Goal: Use online tool/utility: Utilize a website feature to perform a specific function

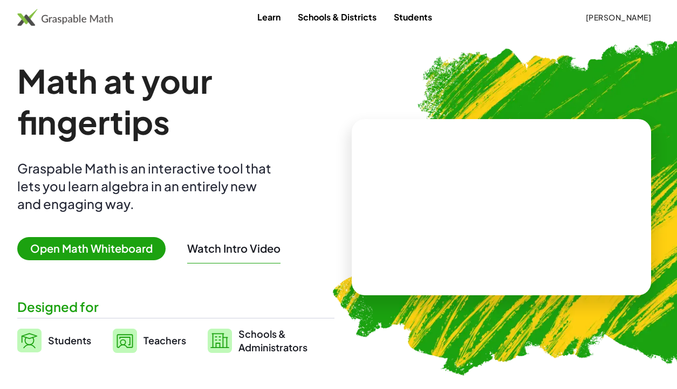
click at [101, 250] on span "Open Math Whiteboard" at bounding box center [91, 248] width 148 height 23
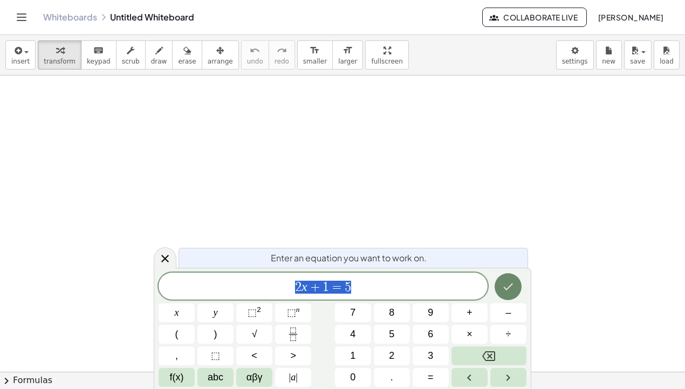
click at [498, 285] on button "Done" at bounding box center [508, 286] width 27 height 27
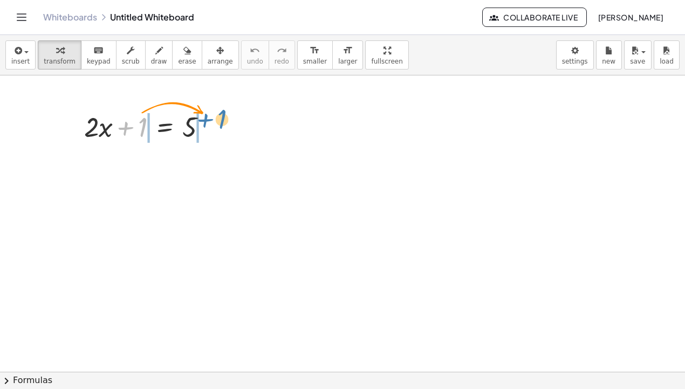
drag, startPoint x: 140, startPoint y: 131, endPoint x: 219, endPoint y: 123, distance: 79.7
click at [219, 123] on div at bounding box center [150, 126] width 142 height 37
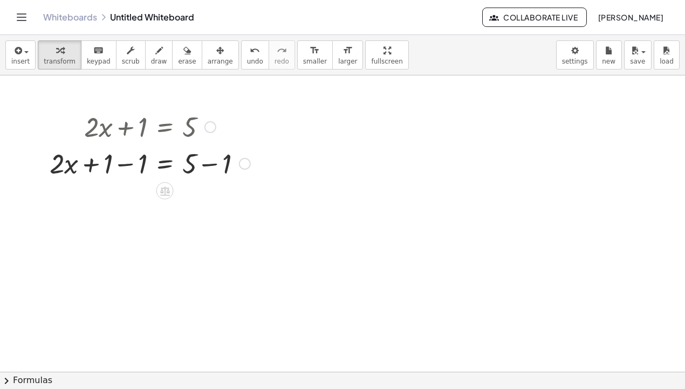
click at [126, 166] on div at bounding box center [149, 163] width 211 height 37
click at [213, 202] on div at bounding box center [149, 199] width 211 height 37
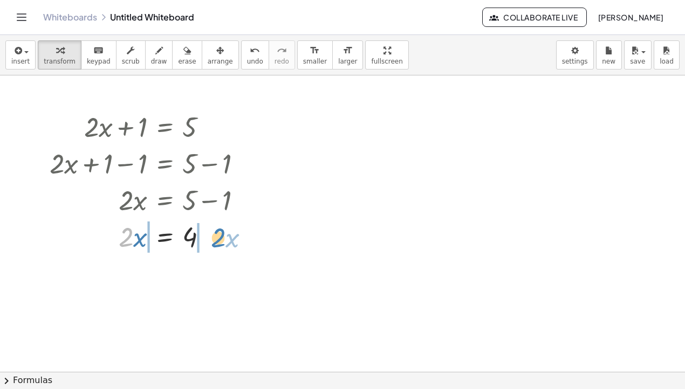
drag, startPoint x: 125, startPoint y: 241, endPoint x: 218, endPoint y: 239, distance: 93.3
click at [218, 239] on div at bounding box center [149, 236] width 211 height 37
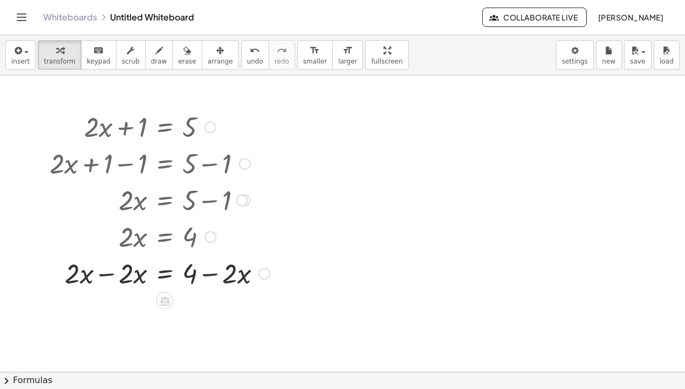
click at [167, 243] on div at bounding box center [159, 236] width 231 height 37
click at [167, 234] on div at bounding box center [159, 236] width 231 height 37
click at [206, 238] on div at bounding box center [211, 237] width 12 height 12
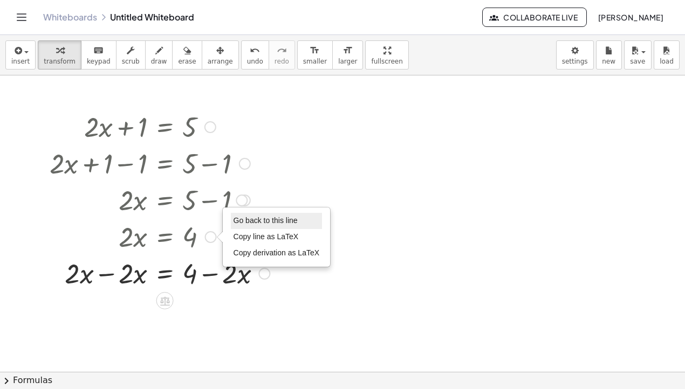
click at [246, 227] on li "Go back to this line" at bounding box center [277, 221] width 92 height 16
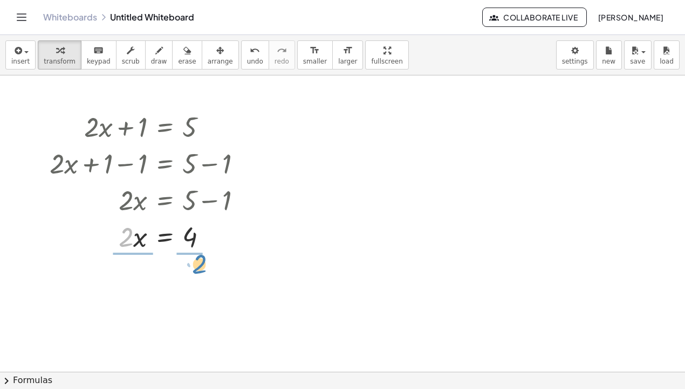
drag, startPoint x: 126, startPoint y: 241, endPoint x: 199, endPoint y: 268, distance: 78.2
click at [191, 283] on div at bounding box center [149, 282] width 211 height 54
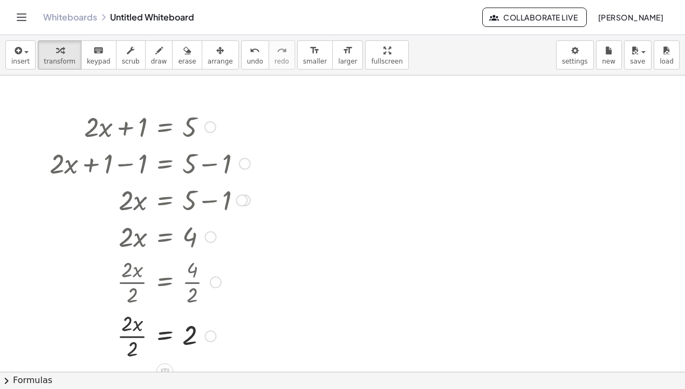
click at [134, 339] on div at bounding box center [149, 336] width 211 height 54
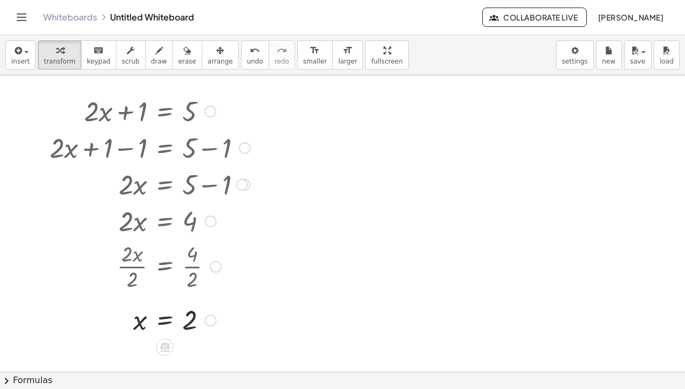
scroll to position [54, 0]
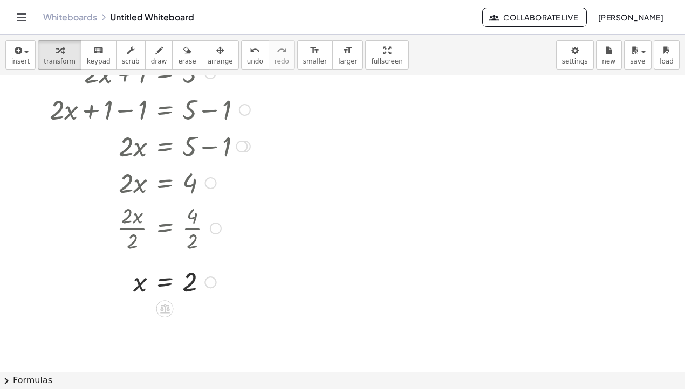
click at [165, 283] on div "x = 2 Go back to this line Copy line as LaTeX Copy derivation as LaTeX" at bounding box center [165, 283] width 0 height 0
click at [212, 286] on div "Transform line Copy line as LaTeX Copy derivation as LaTeX Expand new lines: On" at bounding box center [208, 283] width 12 height 12
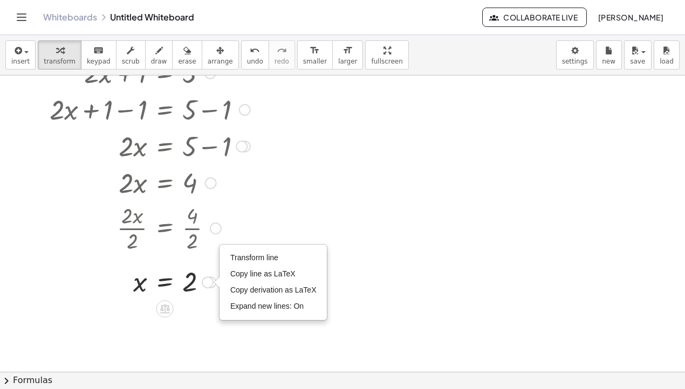
click at [203, 301] on div "+ · 2 · x + 1 = 5 + · 2 · x + 1 − 1 = + 5 − 1 + · 2 · x + 0 = + 5 − 1 · 2 · x =…" at bounding box center [145, 176] width 225 height 251
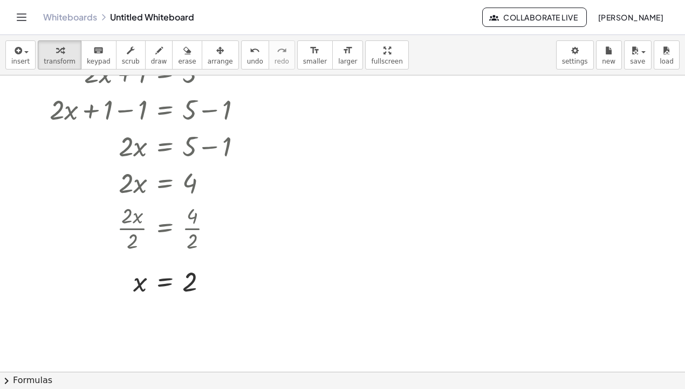
click at [9, 380] on span "chevron_right" at bounding box center [6, 381] width 13 height 13
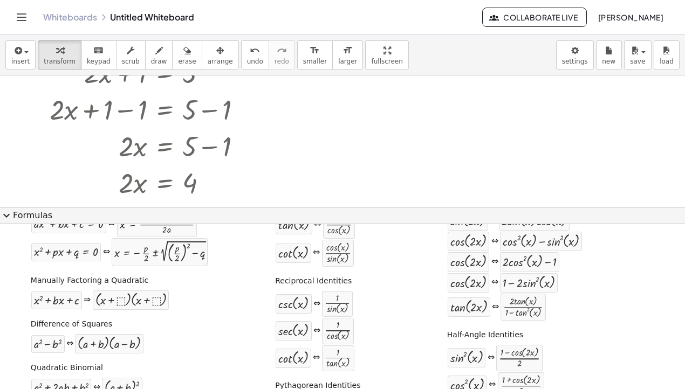
scroll to position [0, 0]
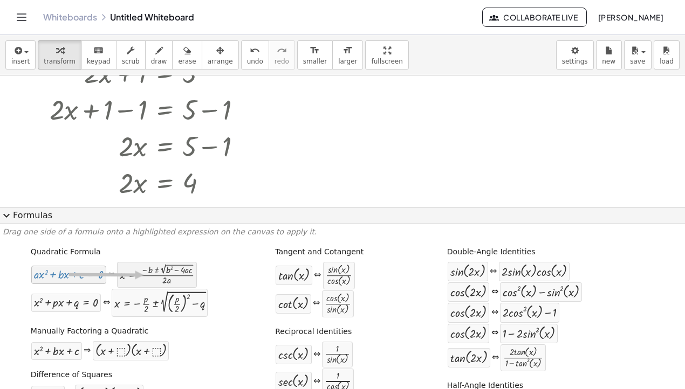
drag, startPoint x: 84, startPoint y: 277, endPoint x: 141, endPoint y: 276, distance: 57.2
click at [141, 276] on div "+ · a · x 2 + · b · x + c = 0 ⇔ x = · ( − b ± 2 √ ( + b 2 − · 4 · a · c ) ) · 2…" at bounding box center [114, 275] width 167 height 27
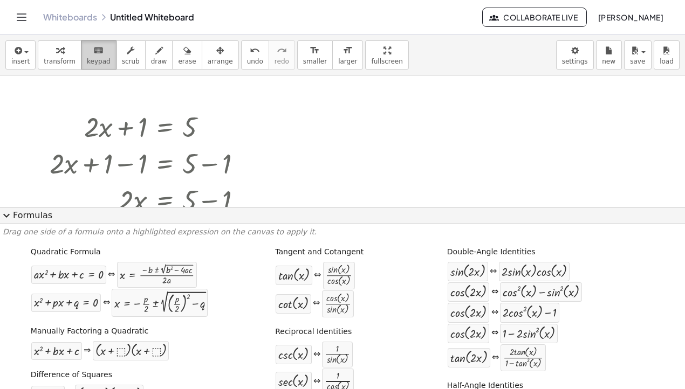
click at [94, 62] on span "keypad" at bounding box center [99, 62] width 24 height 8
click at [6, 215] on span "expand_more" at bounding box center [6, 215] width 13 height 13
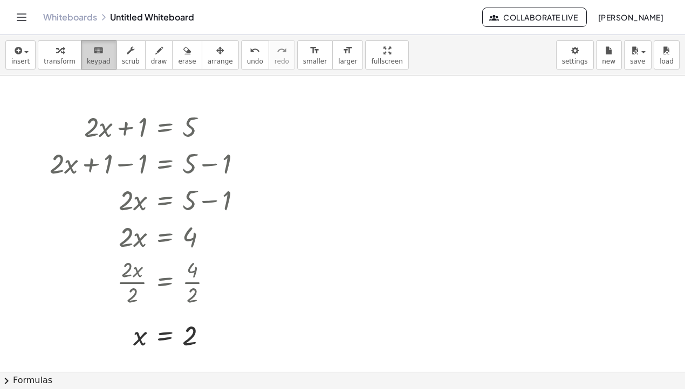
click at [87, 55] on div "keyboard" at bounding box center [99, 50] width 24 height 13
click at [367, 305] on div at bounding box center [342, 372] width 685 height 593
click at [400, 116] on div at bounding box center [342, 372] width 685 height 593
click at [28, 61] on button "insert" at bounding box center [20, 54] width 30 height 29
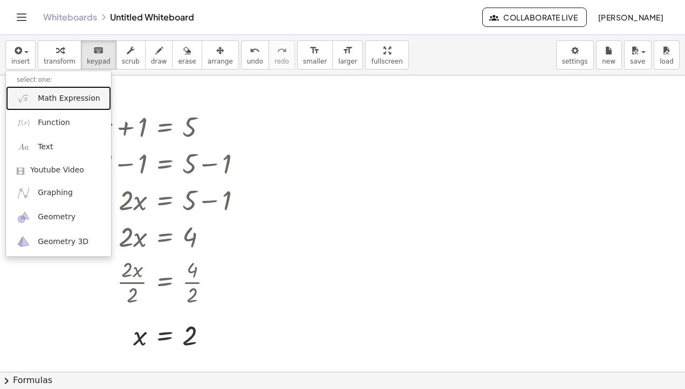
click at [64, 102] on span "Math Expression" at bounding box center [69, 98] width 62 height 11
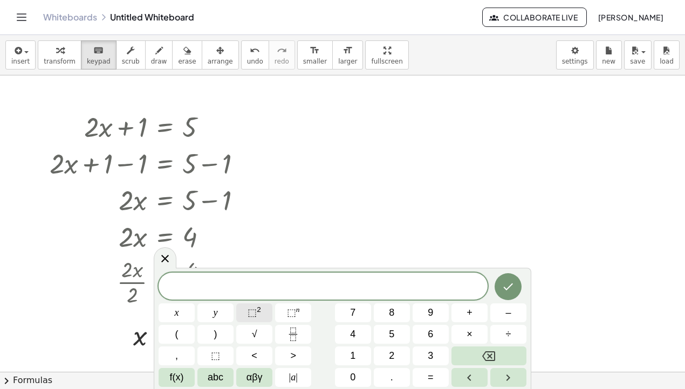
click at [255, 313] on span "⬚" at bounding box center [252, 312] width 9 height 11
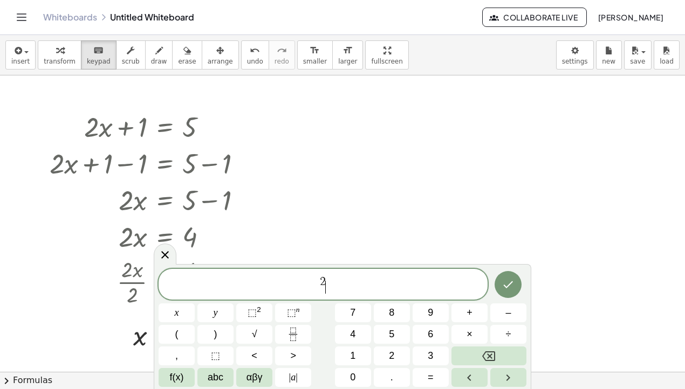
click at [310, 290] on span "2 ​" at bounding box center [323, 285] width 329 height 19
click at [308, 291] on span "x ​ 2" at bounding box center [323, 285] width 329 height 19
click at [512, 285] on icon "Done" at bounding box center [508, 284] width 13 height 13
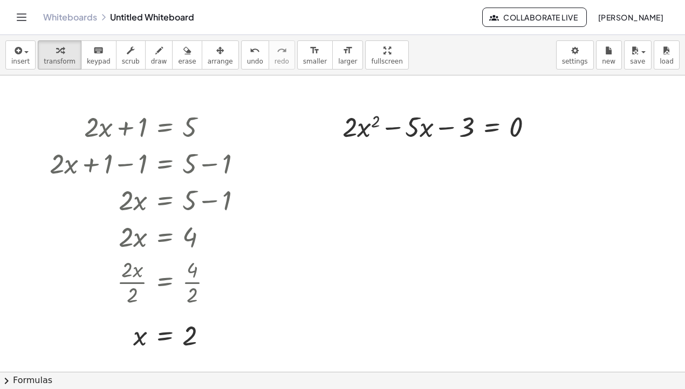
click at [13, 383] on button "chevron_right Formulas" at bounding box center [342, 380] width 685 height 17
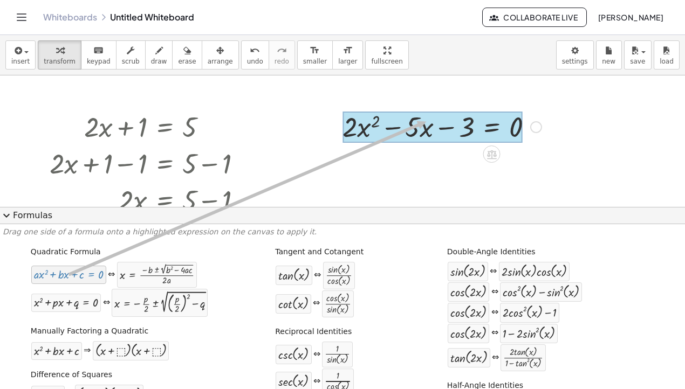
drag, startPoint x: 52, startPoint y: 277, endPoint x: 424, endPoint y: 122, distance: 403.1
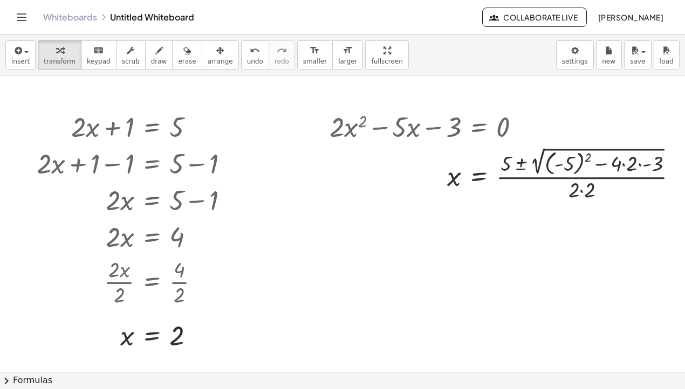
scroll to position [0, 33]
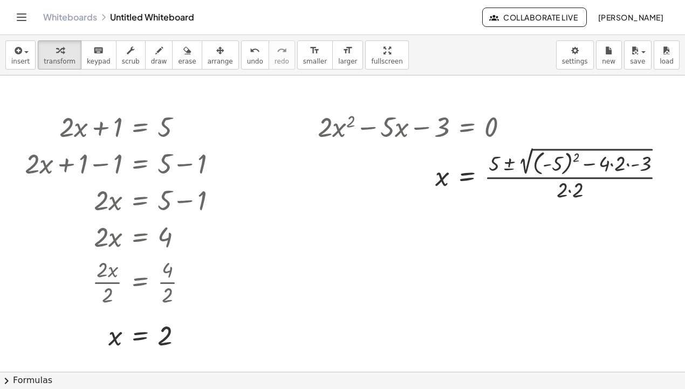
click at [11, 388] on button "chevron_right Formulas" at bounding box center [342, 380] width 685 height 17
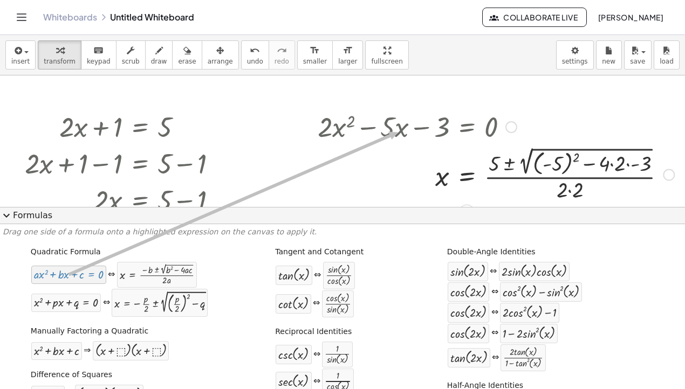
drag, startPoint x: 70, startPoint y: 278, endPoint x: 395, endPoint y: 133, distance: 356.6
click at [3, 218] on span "expand_more" at bounding box center [6, 215] width 13 height 13
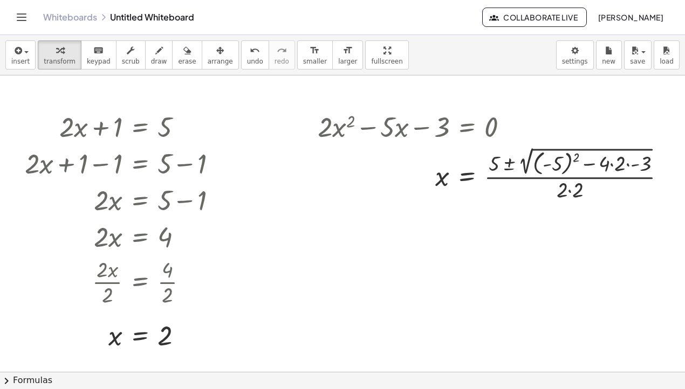
click at [3, 380] on span "chevron_right" at bounding box center [6, 381] width 13 height 13
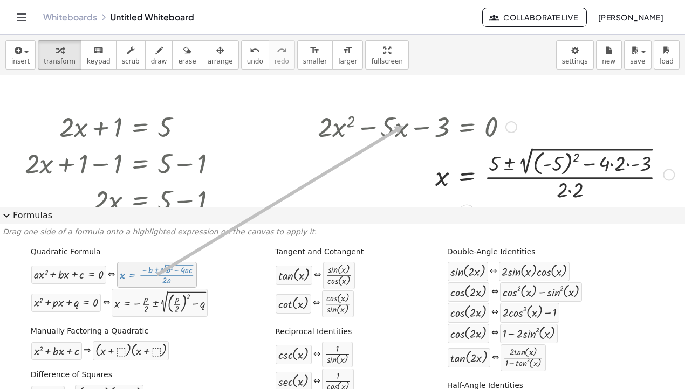
drag, startPoint x: 150, startPoint y: 272, endPoint x: 403, endPoint y: 126, distance: 291.7
click at [9, 218] on span "expand_more" at bounding box center [6, 215] width 13 height 13
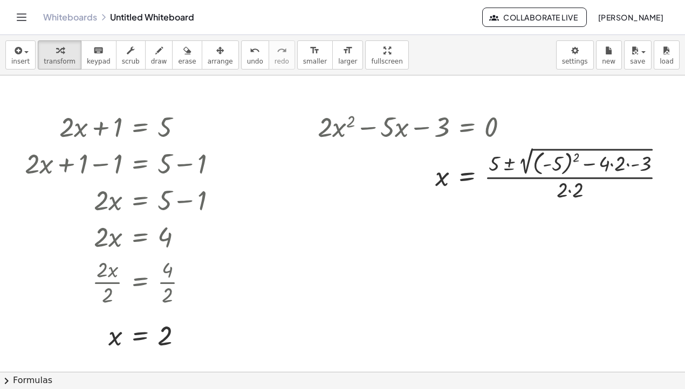
drag, startPoint x: 464, startPoint y: 359, endPoint x: 502, endPoint y: 357, distance: 37.8
click at [502, 357] on div at bounding box center [330, 372] width 710 height 593
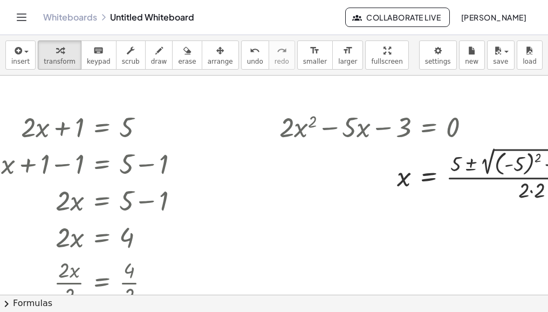
scroll to position [0, 168]
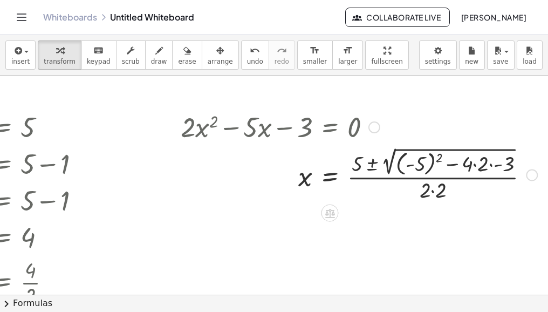
click at [432, 159] on div at bounding box center [358, 174] width 367 height 59
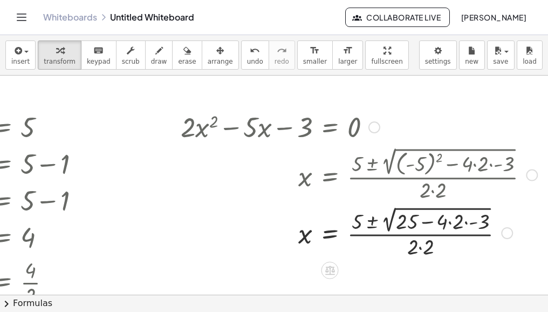
click at [444, 222] on div at bounding box center [358, 231] width 367 height 57
click at [446, 224] on div at bounding box center [358, 231] width 367 height 57
click at [428, 222] on div at bounding box center [358, 231] width 367 height 57
click at [421, 221] on div at bounding box center [358, 231] width 367 height 57
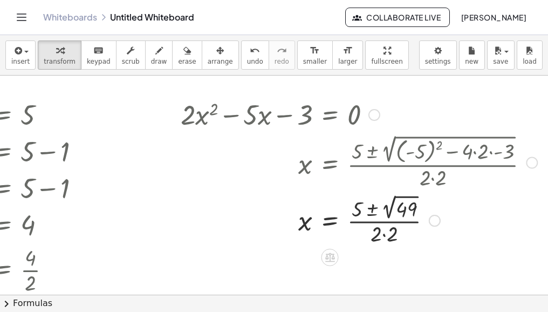
scroll to position [43, 168]
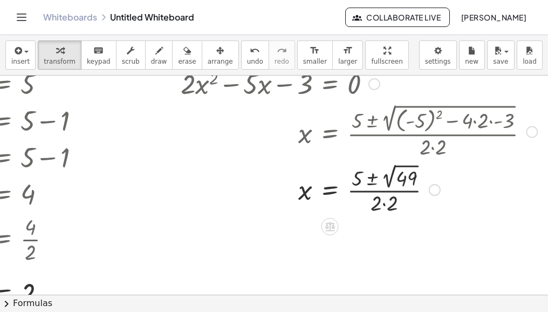
click at [379, 204] on div at bounding box center [358, 189] width 367 height 56
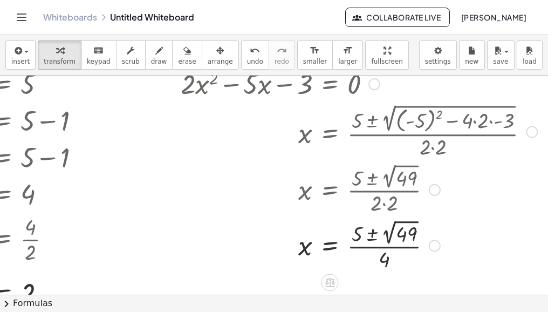
scroll to position [86, 168]
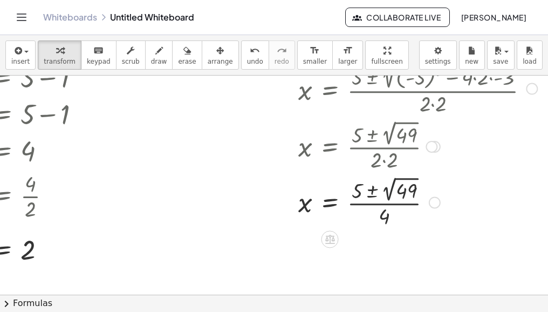
click at [385, 194] on div at bounding box center [358, 202] width 367 height 56
click at [366, 192] on div at bounding box center [358, 201] width 367 height 54
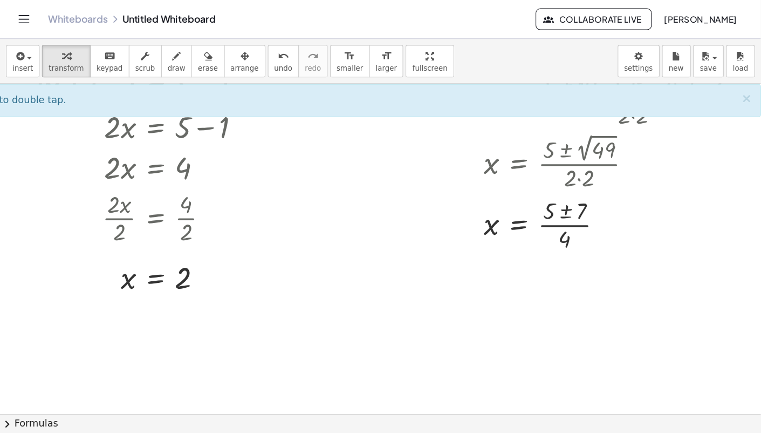
scroll to position [86, 0]
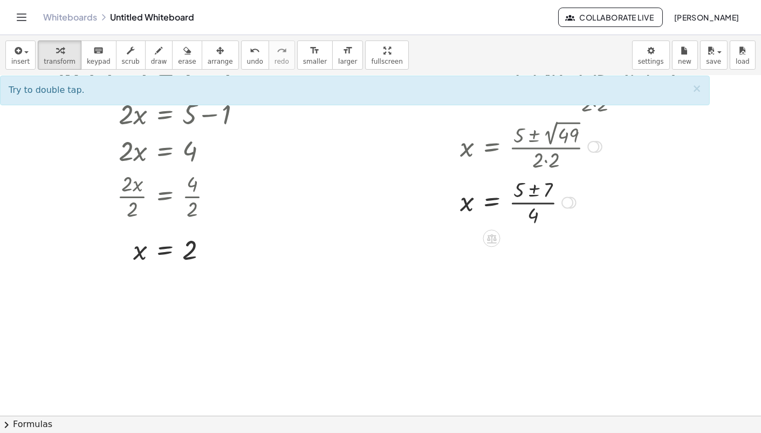
click at [532, 187] on div at bounding box center [520, 202] width 367 height 54
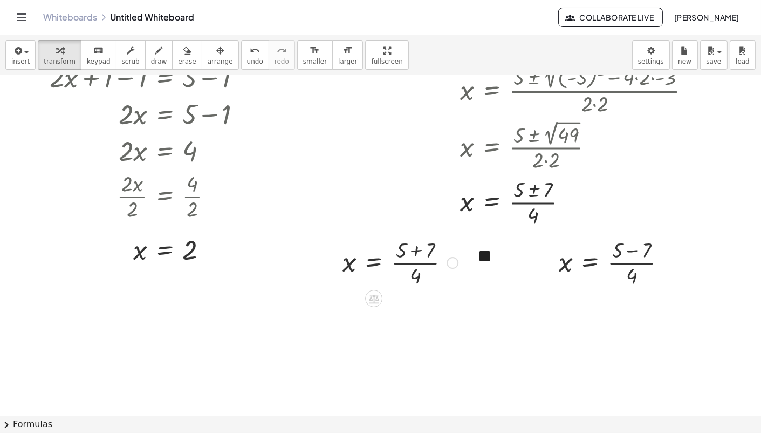
click at [417, 249] on div at bounding box center [400, 262] width 126 height 54
click at [405, 308] on div at bounding box center [400, 316] width 126 height 54
click at [405, 330] on div at bounding box center [400, 316] width 126 height 54
click at [629, 255] on div at bounding box center [616, 262] width 126 height 54
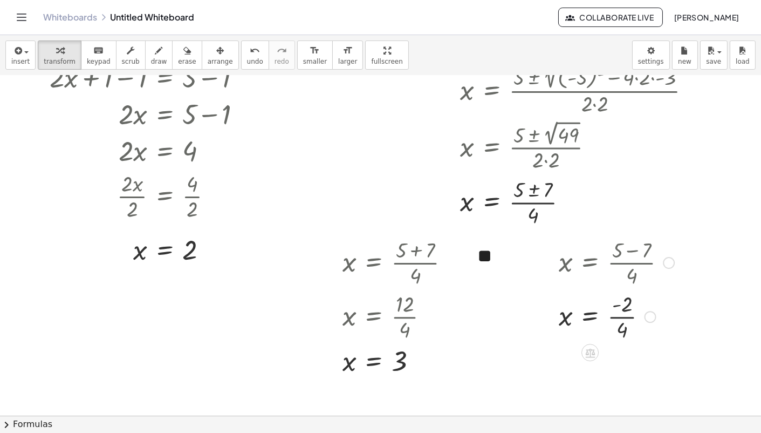
click at [620, 316] on div at bounding box center [616, 316] width 126 height 54
click at [646, 320] on div at bounding box center [651, 317] width 12 height 12
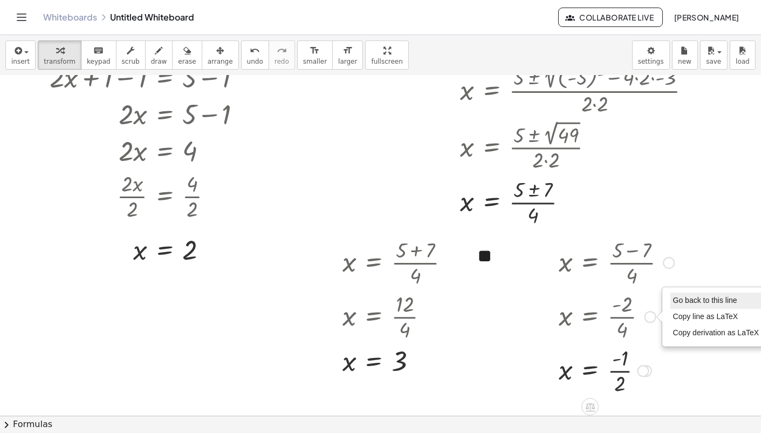
click at [672, 306] on li "Go back to this line" at bounding box center [716, 300] width 92 height 16
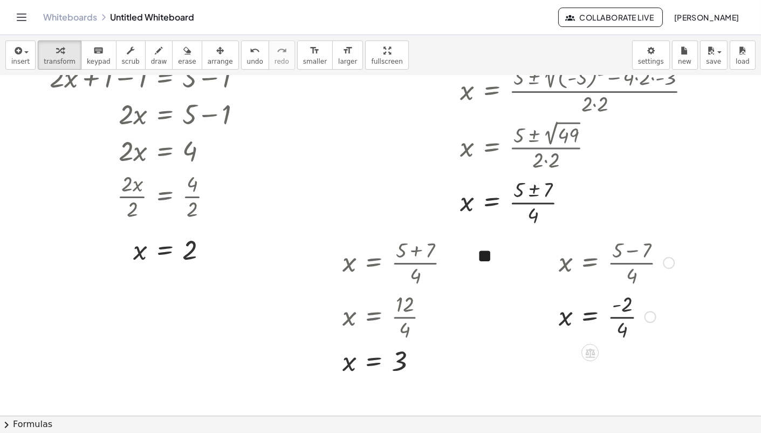
click at [621, 330] on div at bounding box center [616, 316] width 126 height 54
click at [623, 369] on div at bounding box center [616, 369] width 126 height 54
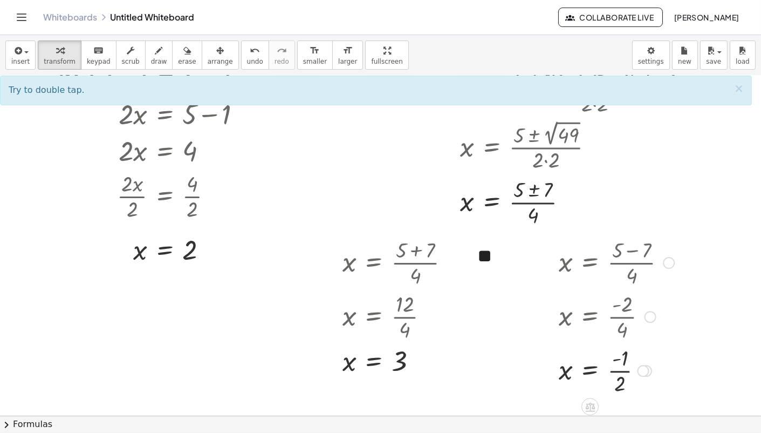
click at [619, 371] on div at bounding box center [616, 369] width 126 height 54
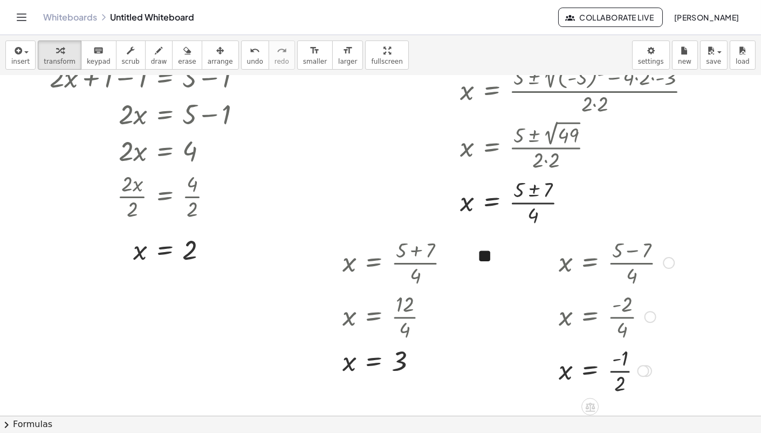
click at [619, 371] on div at bounding box center [616, 369] width 126 height 54
click at [633, 372] on div at bounding box center [616, 370] width 126 height 36
click at [621, 373] on div at bounding box center [616, 370] width 126 height 36
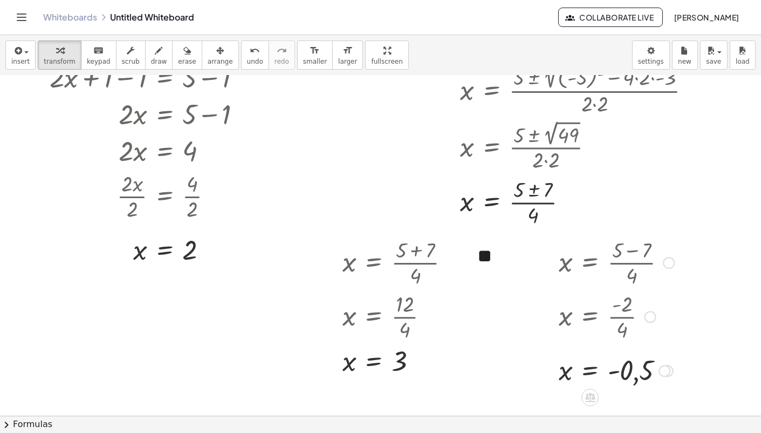
click at [669, 369] on div at bounding box center [665, 371] width 12 height 12
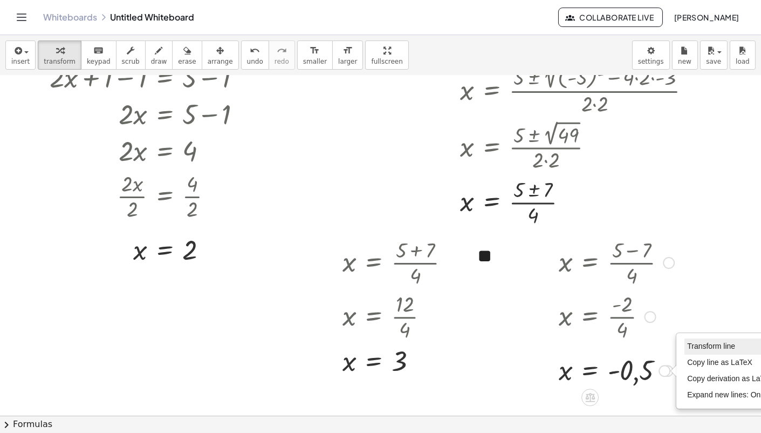
click at [676, 349] on span "Transform line" at bounding box center [711, 345] width 48 height 9
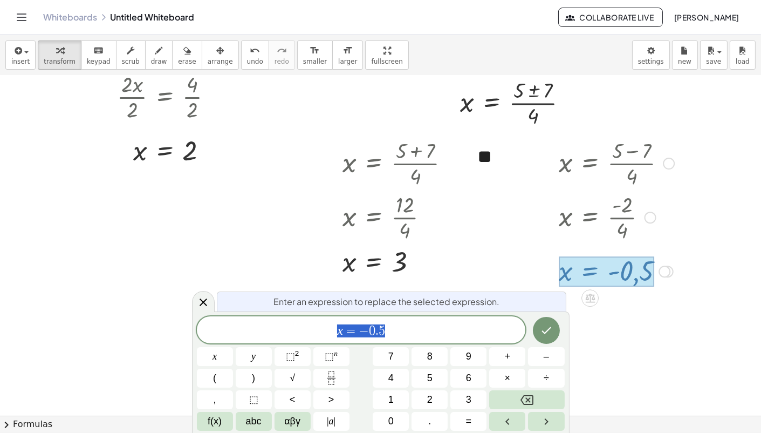
scroll to position [192, 0]
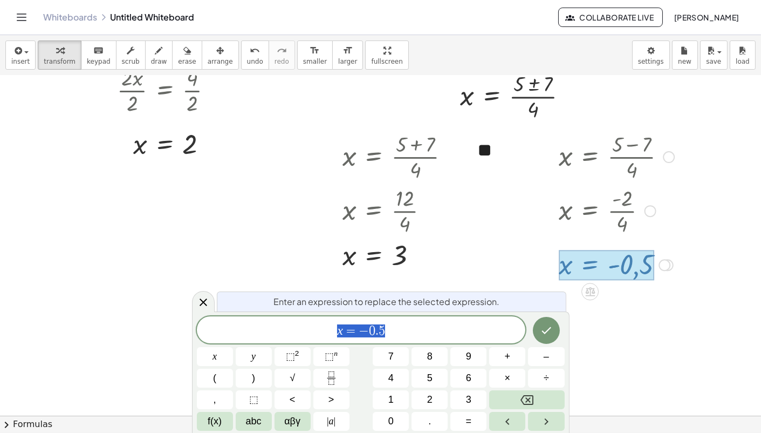
click at [669, 347] on div at bounding box center [380, 224] width 761 height 680
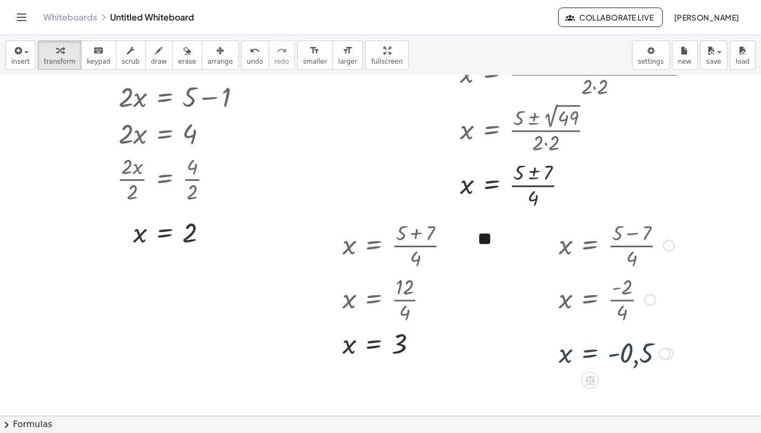
scroll to position [86, 0]
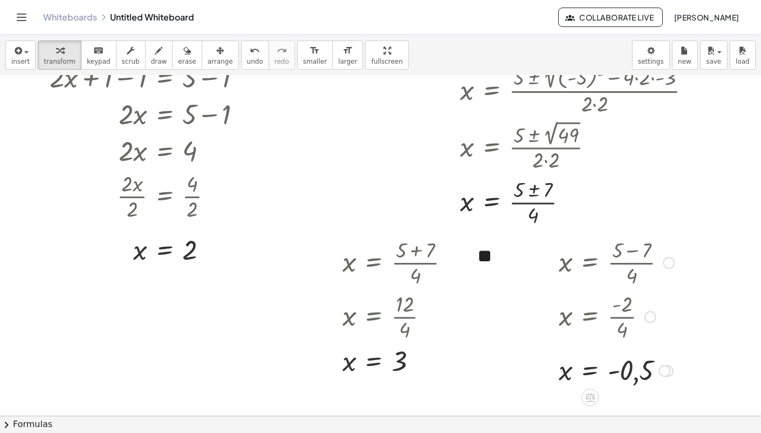
click at [648, 320] on div at bounding box center [651, 317] width 12 height 12
click at [676, 300] on span "Go back to this line" at bounding box center [705, 300] width 64 height 9
click at [627, 317] on div at bounding box center [616, 316] width 126 height 54
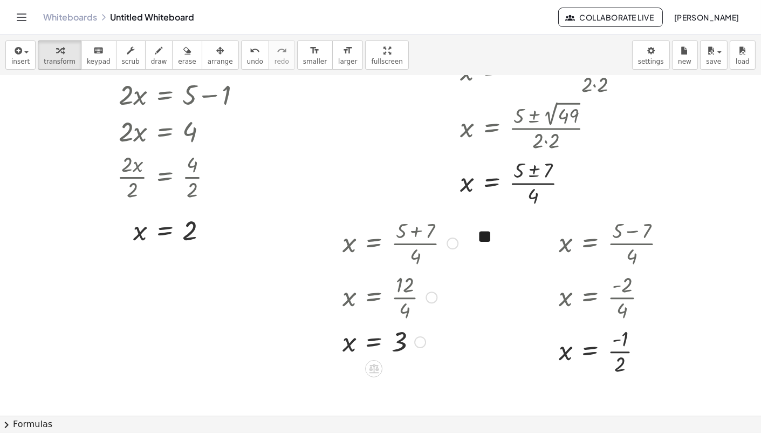
scroll to position [146, 0]
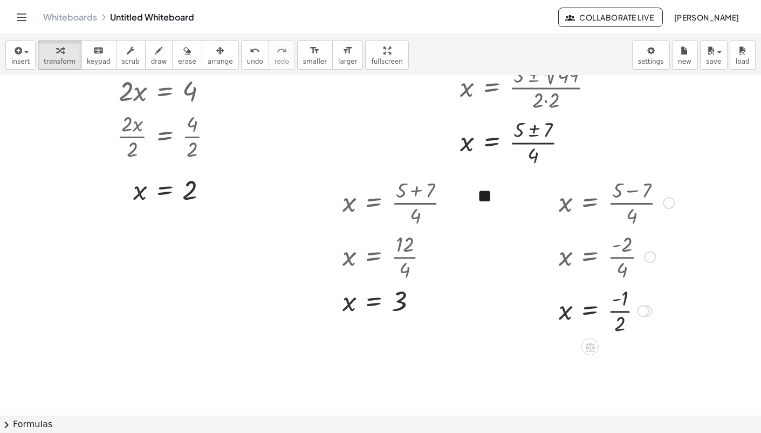
click at [618, 316] on div at bounding box center [616, 310] width 126 height 54
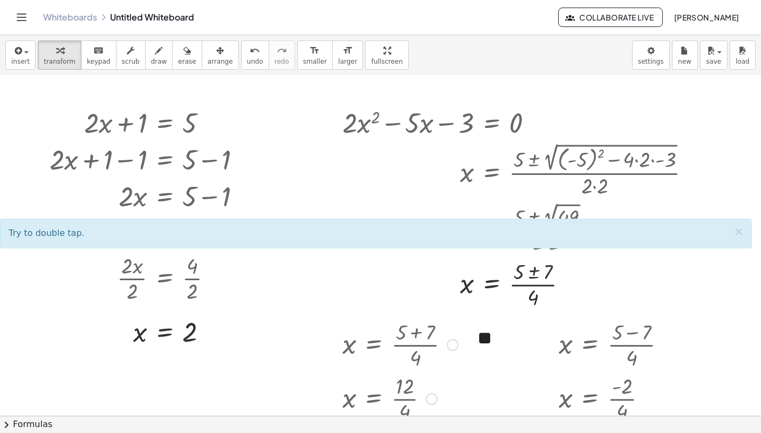
scroll to position [0, 0]
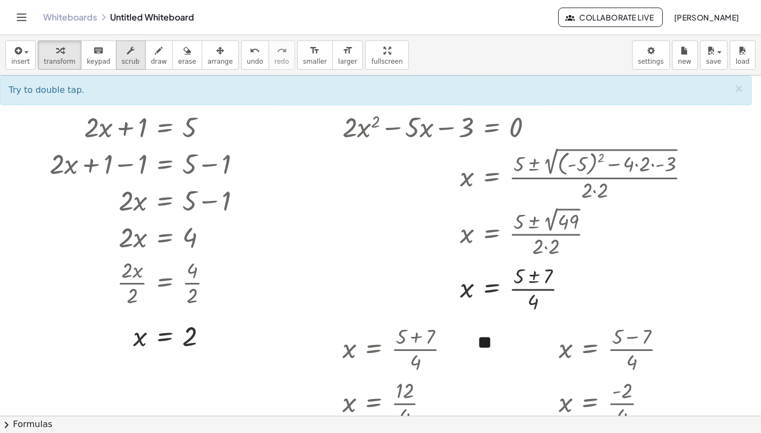
click at [122, 63] on span "scrub" at bounding box center [131, 62] width 18 height 8
click at [178, 58] on span "erase" at bounding box center [187, 62] width 18 height 8
click at [414, 125] on div at bounding box center [380, 416] width 761 height 680
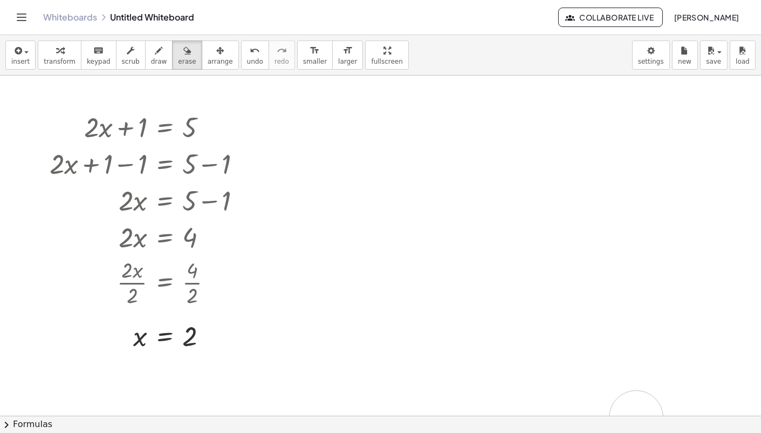
drag, startPoint x: 409, startPoint y: 136, endPoint x: 543, endPoint y: 365, distance: 264.9
click at [635, 389] on div "insert select one: Math Expression Function Text Youtube Video Graphing Geometr…" at bounding box center [380, 234] width 761 height 398
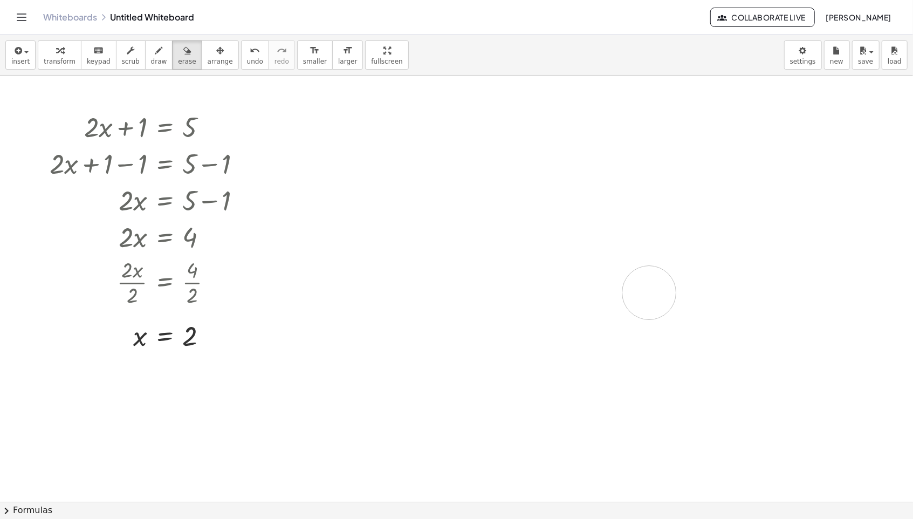
drag, startPoint x: 344, startPoint y: 124, endPoint x: 642, endPoint y: 325, distance: 359.5
click at [642, 325] on div at bounding box center [456, 502] width 913 height 852
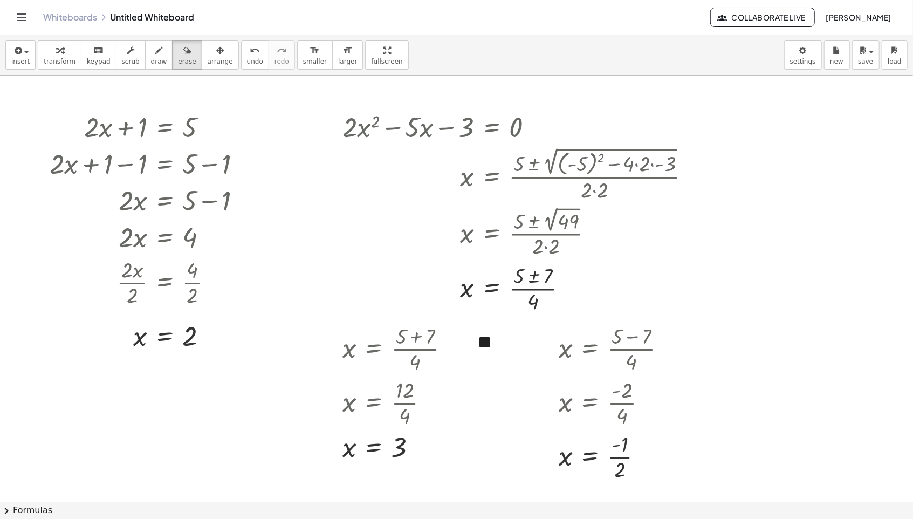
click at [490, 288] on div at bounding box center [456, 502] width 913 height 852
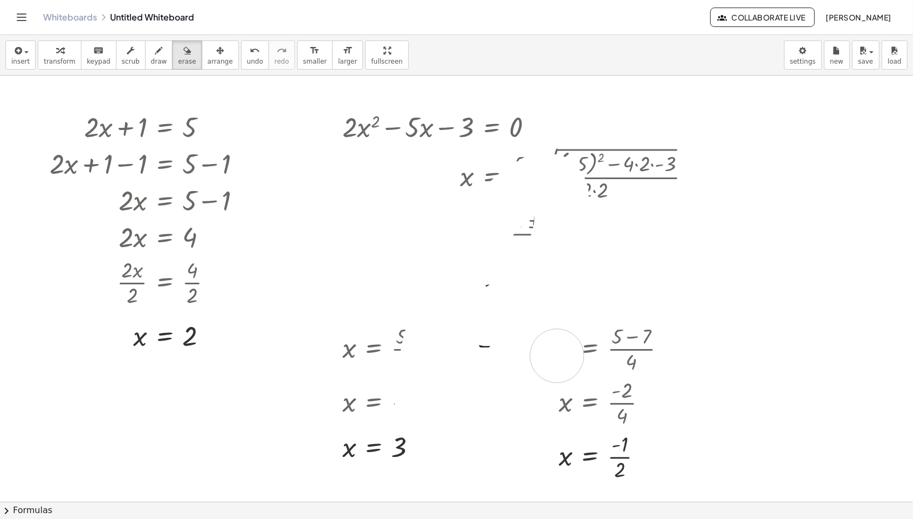
drag, startPoint x: 486, startPoint y: 320, endPoint x: 529, endPoint y: 145, distance: 180.3
click at [564, 140] on div at bounding box center [456, 502] width 913 height 852
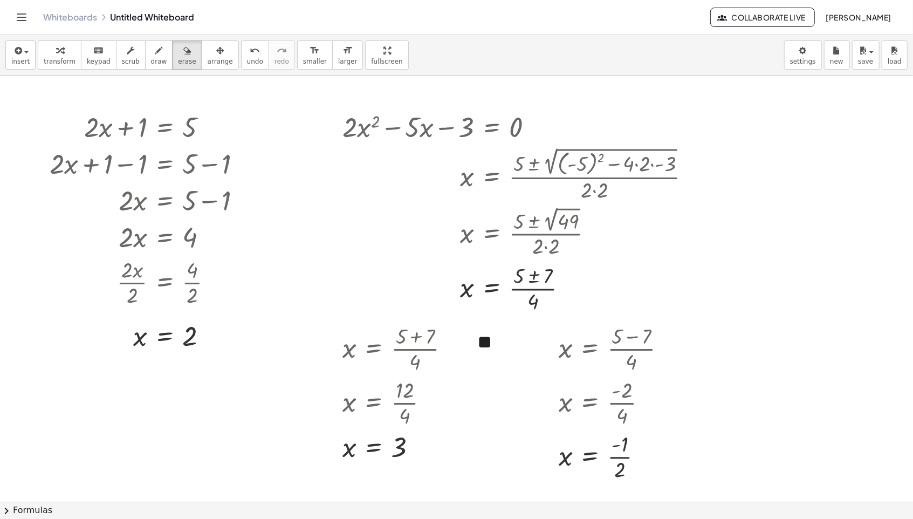
click at [402, 113] on div at bounding box center [456, 502] width 913 height 852
click at [407, 132] on div at bounding box center [456, 502] width 913 height 852
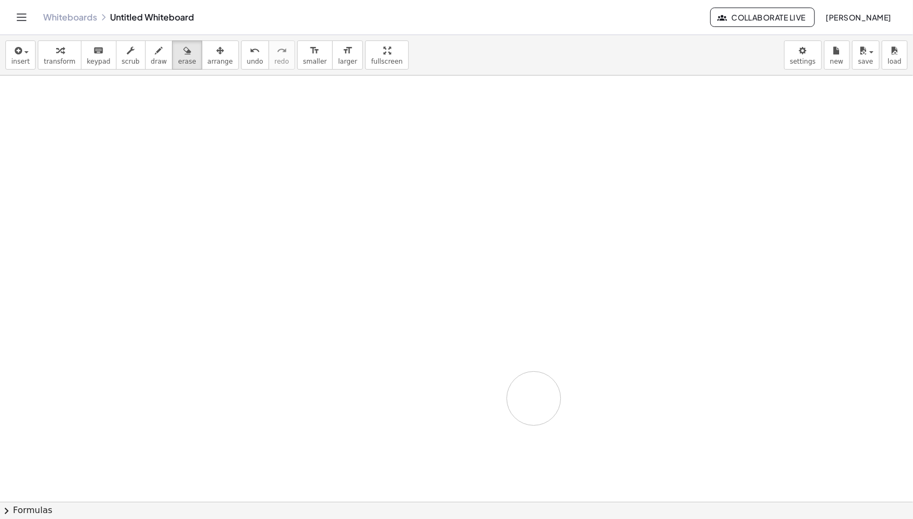
drag, startPoint x: 126, startPoint y: 141, endPoint x: 529, endPoint y: 402, distance: 479.6
click at [529, 389] on div at bounding box center [456, 502] width 913 height 852
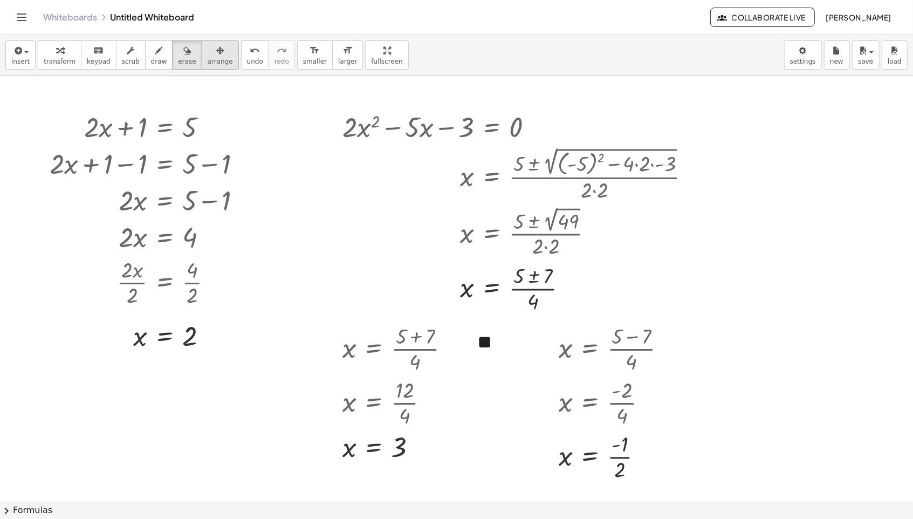
click at [208, 59] on span "arrange" at bounding box center [220, 62] width 25 height 8
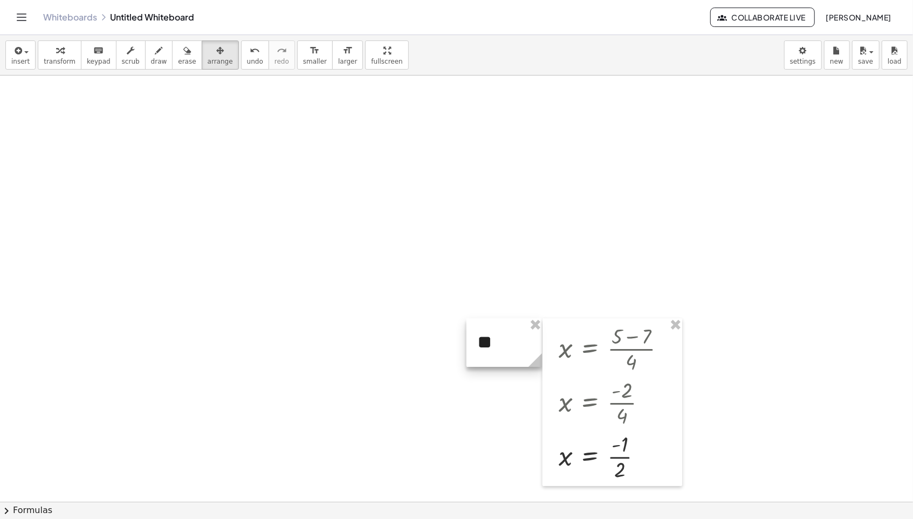
drag, startPoint x: 532, startPoint y: 326, endPoint x: 547, endPoint y: 326, distance: 15.1
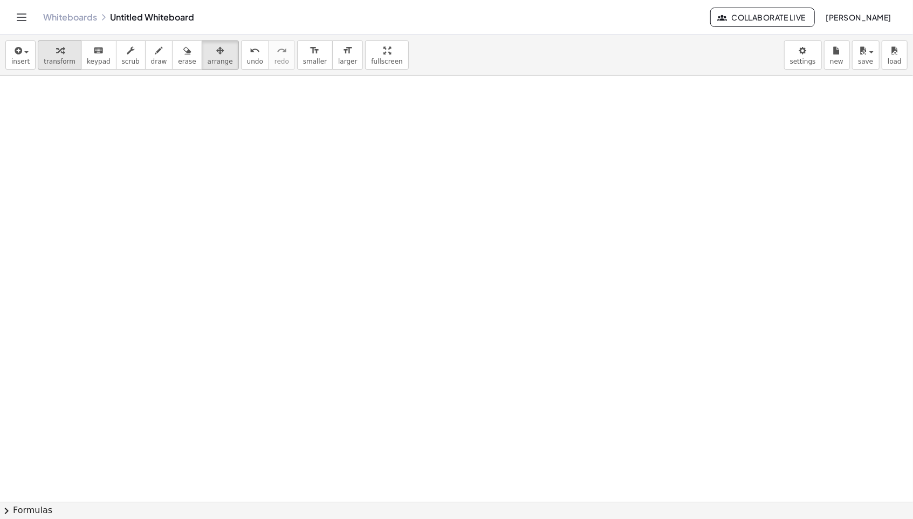
click at [59, 67] on button "transform" at bounding box center [60, 54] width 44 height 29
click at [16, 61] on span "insert" at bounding box center [20, 62] width 18 height 8
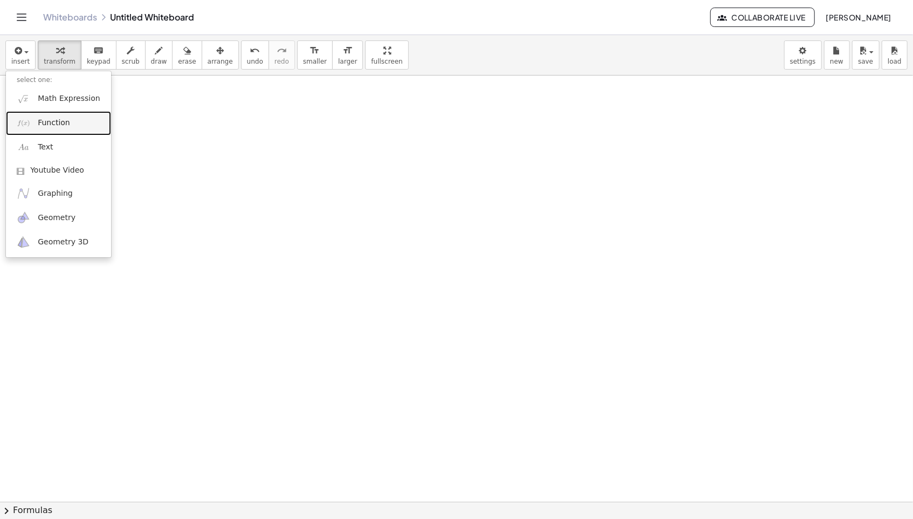
click at [52, 124] on span "Function" at bounding box center [54, 123] width 32 height 11
